Goal: Information Seeking & Learning: Learn about a topic

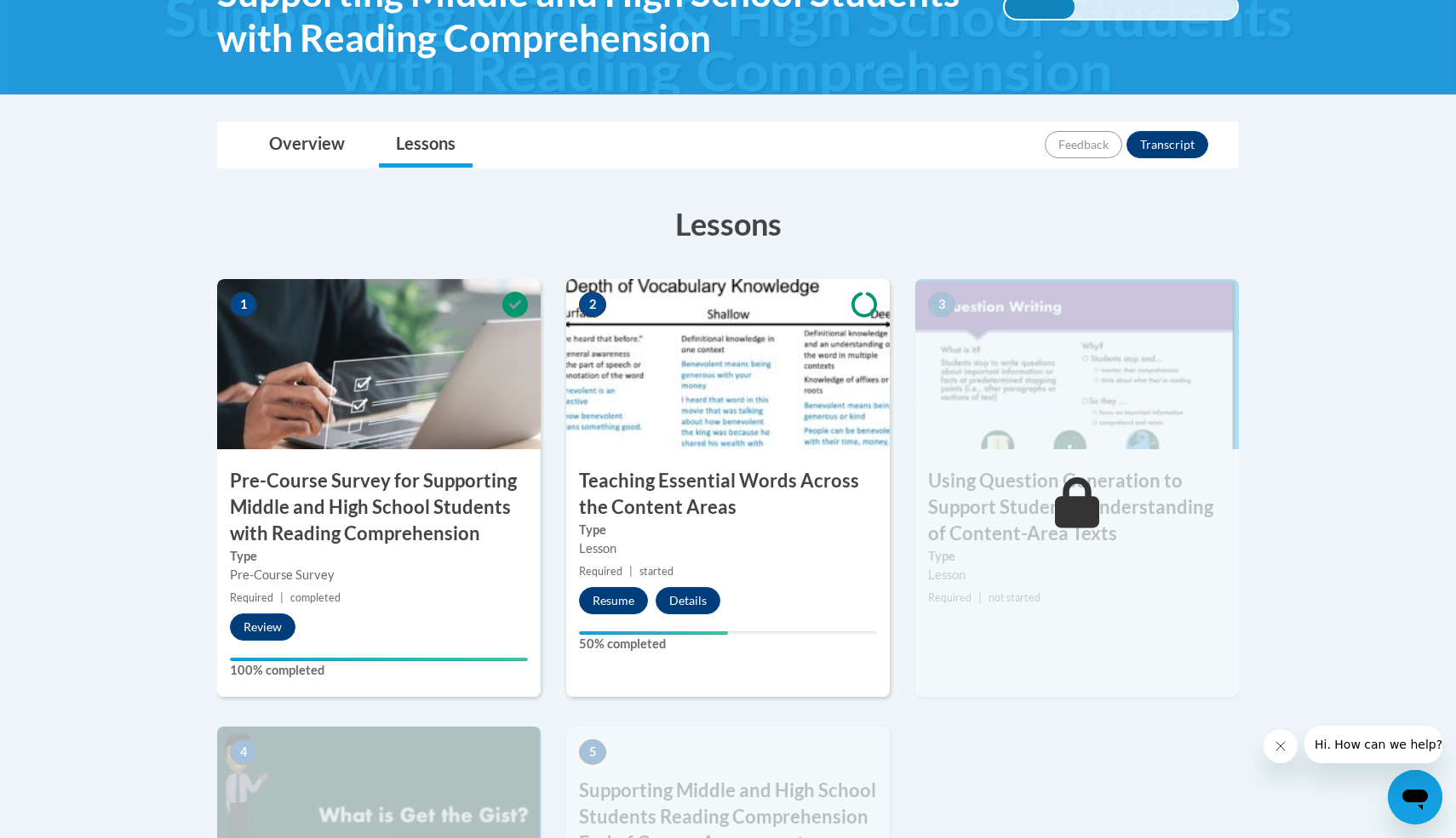
click at [685, 481] on h3 "Teaching Essential Words Across the Content Areas" at bounding box center [727, 494] width 323 height 52
click at [628, 603] on button "Resume" at bounding box center [613, 601] width 69 height 28
